Goal: Find specific page/section: Find specific page/section

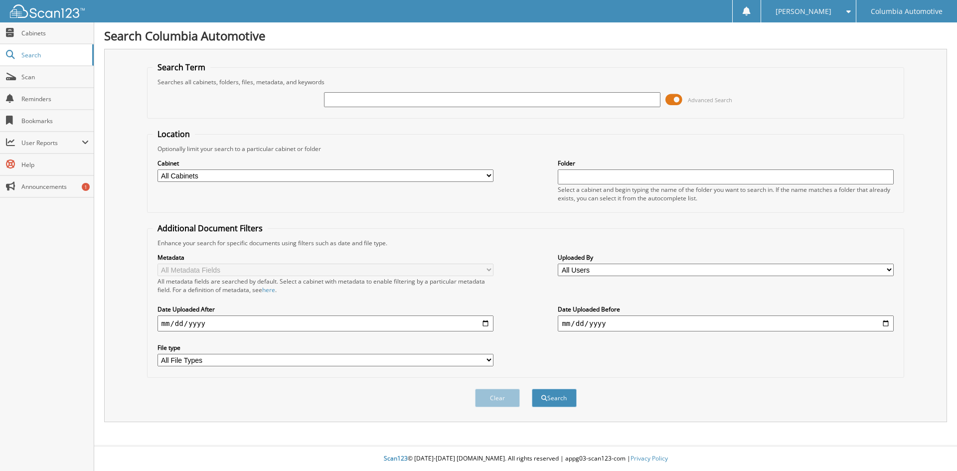
click at [345, 98] on input "text" at bounding box center [492, 99] width 336 height 15
type input "887580"
click at [532, 389] on button "Search" at bounding box center [554, 398] width 45 height 18
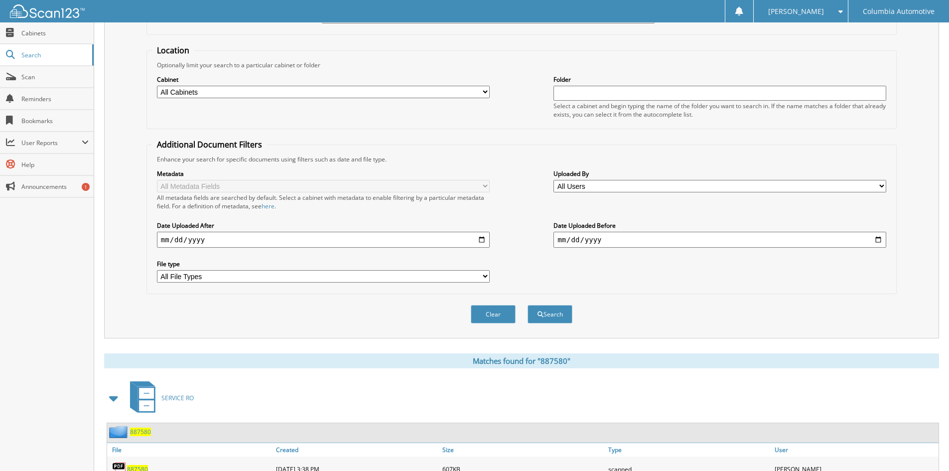
scroll to position [150, 0]
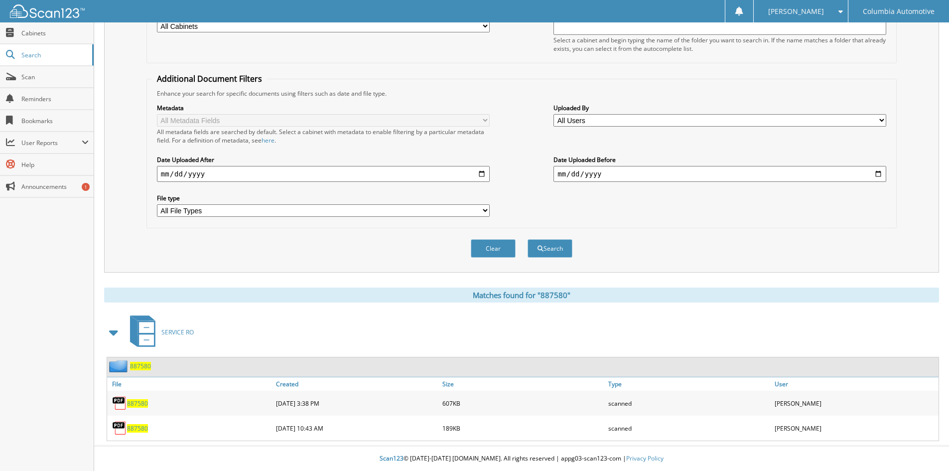
click at [146, 405] on span "887580" at bounding box center [137, 403] width 21 height 8
click at [137, 429] on span "887580" at bounding box center [137, 428] width 21 height 8
click at [145, 404] on span "887580" at bounding box center [137, 403] width 21 height 8
